Goal: Communication & Community: Answer question/provide support

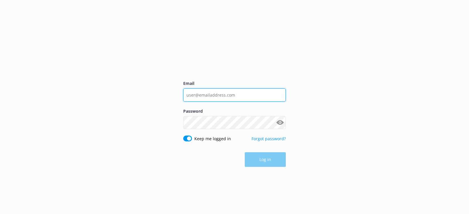
type input "[PERSON_NAME][EMAIL_ADDRESS][DOMAIN_NAME]"
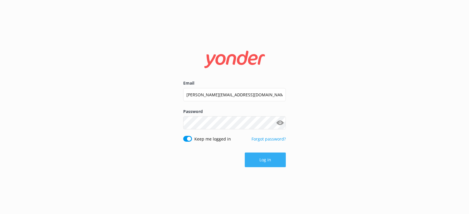
click at [264, 160] on button "Log in" at bounding box center [265, 160] width 41 height 15
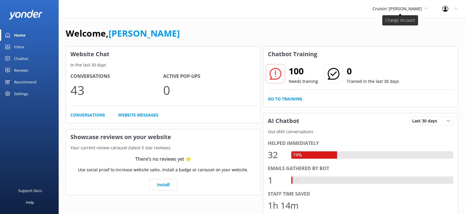
click at [395, 7] on span "Cruisin' [PERSON_NAME]" at bounding box center [396, 9] width 49 height 6
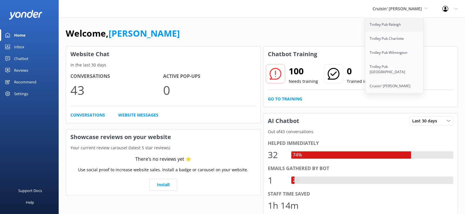
click at [388, 24] on link "Trolley Pub Raleigh" at bounding box center [394, 25] width 59 height 14
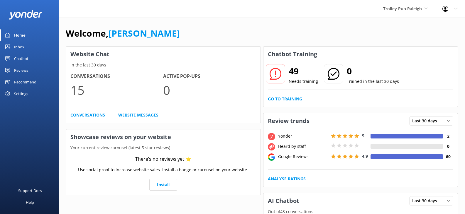
click at [16, 47] on div "Inbox" at bounding box center [19, 47] width 10 height 12
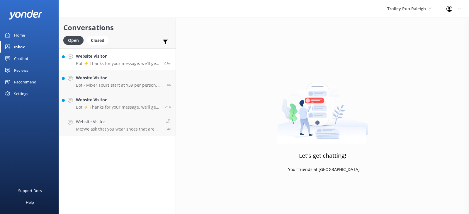
click at [130, 62] on p "Bot: ⚡ Thanks for your message, we'll get back to you as soon as we can. You're…" at bounding box center [118, 63] width 84 height 5
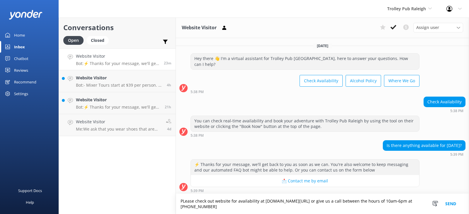
type textarea "PLease check out website for availability at [DOMAIN_NAME][URL] or give us a ca…"
click at [452, 203] on button "Send" at bounding box center [451, 204] width 22 height 20
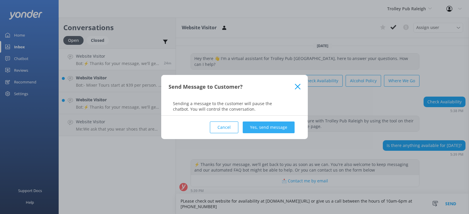
click at [257, 128] on button "Yes, send message" at bounding box center [269, 128] width 52 height 12
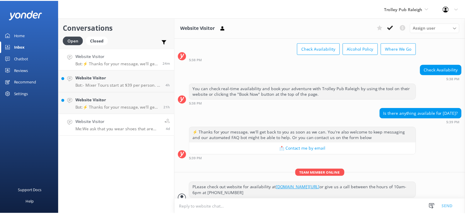
scroll to position [34, 0]
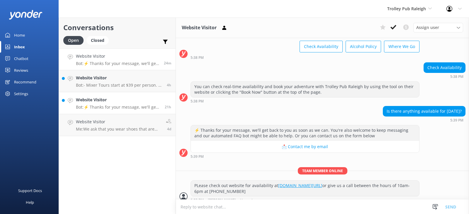
click at [124, 107] on p "Bot: ⚡ Thanks for your message, we'll get back to you as soon as we can. You're…" at bounding box center [118, 107] width 84 height 5
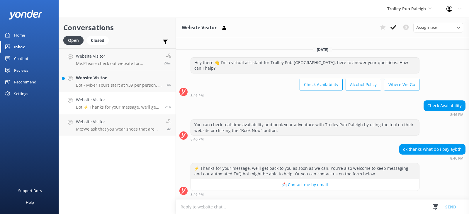
click at [22, 35] on div "Home" at bounding box center [19, 35] width 11 height 12
